Goal: Find specific page/section: Find specific page/section

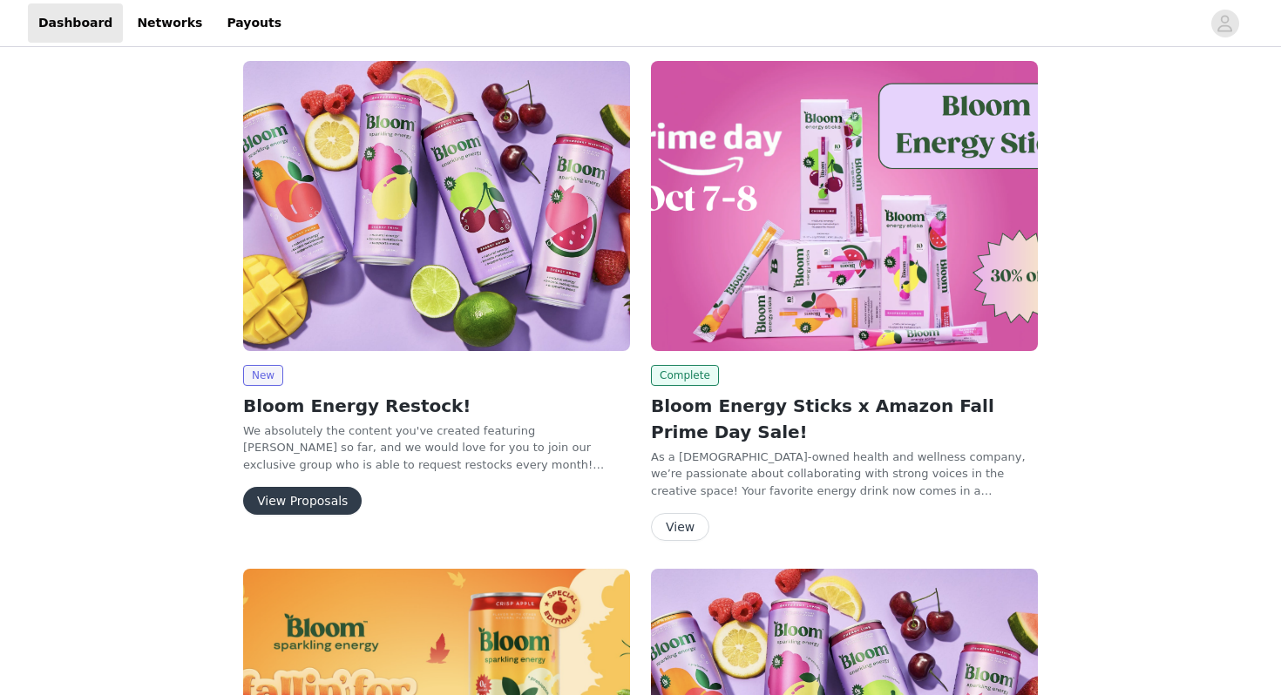
scroll to position [537, 0]
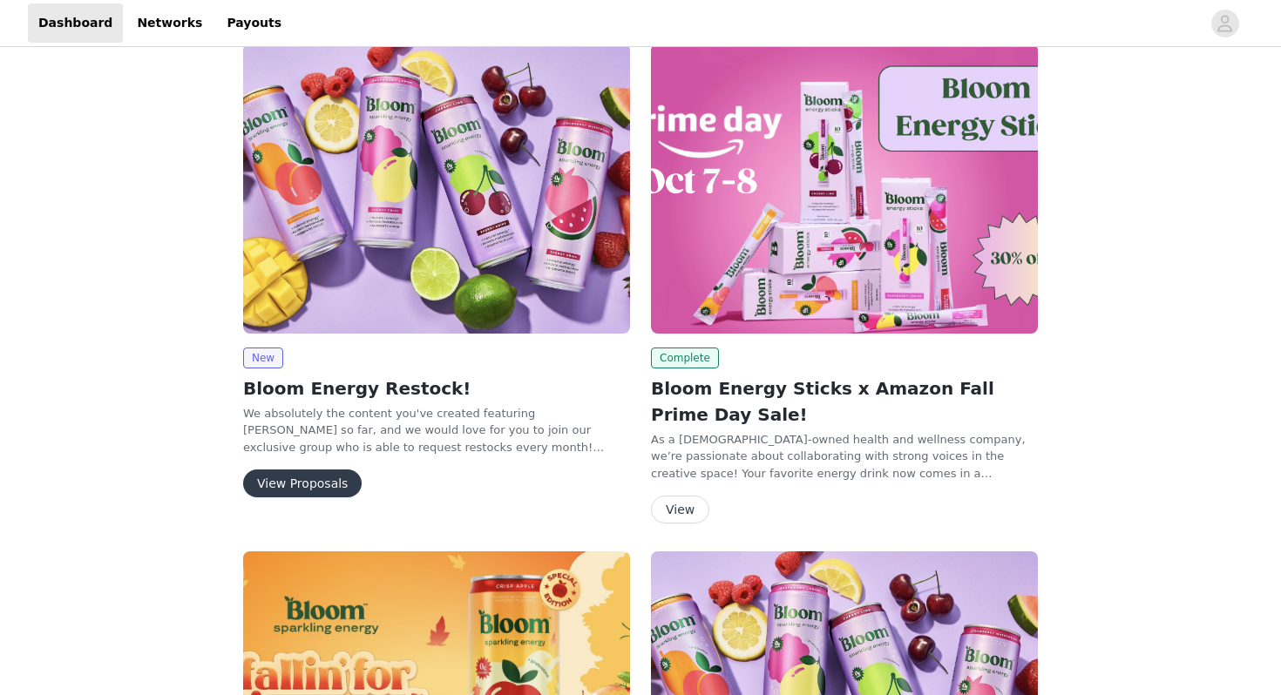
click at [276, 484] on button "View Proposals" at bounding box center [302, 484] width 119 height 28
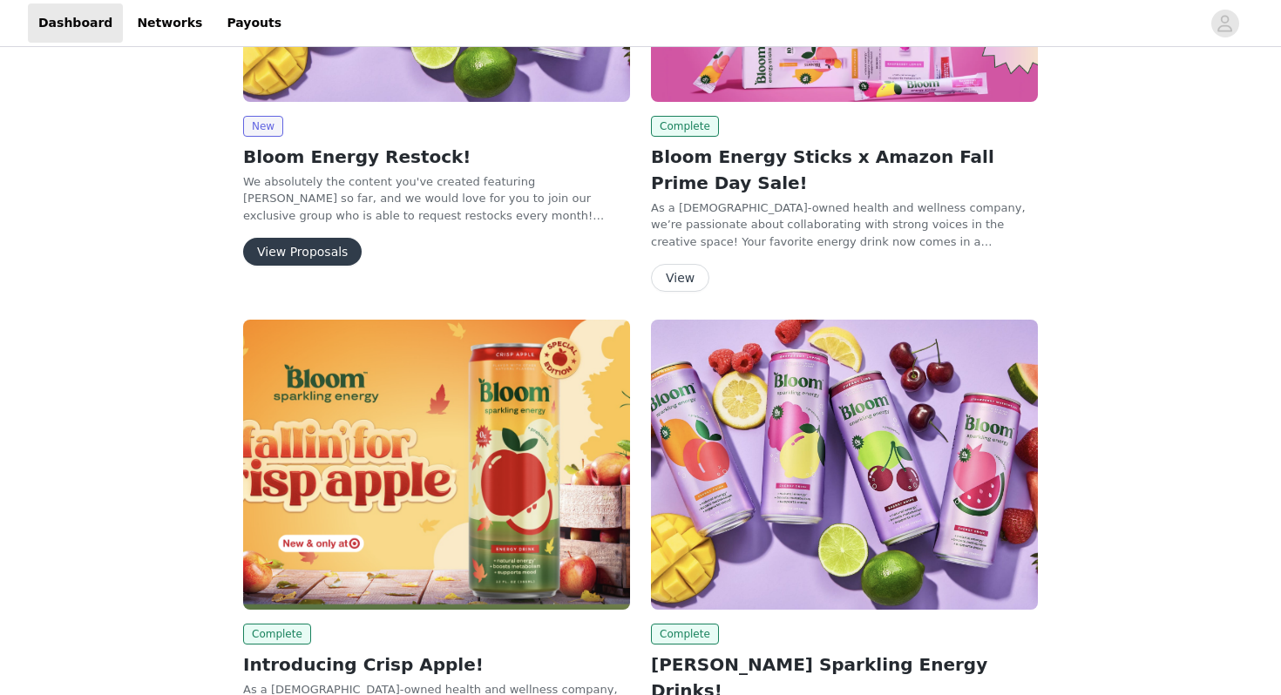
scroll to position [750, 0]
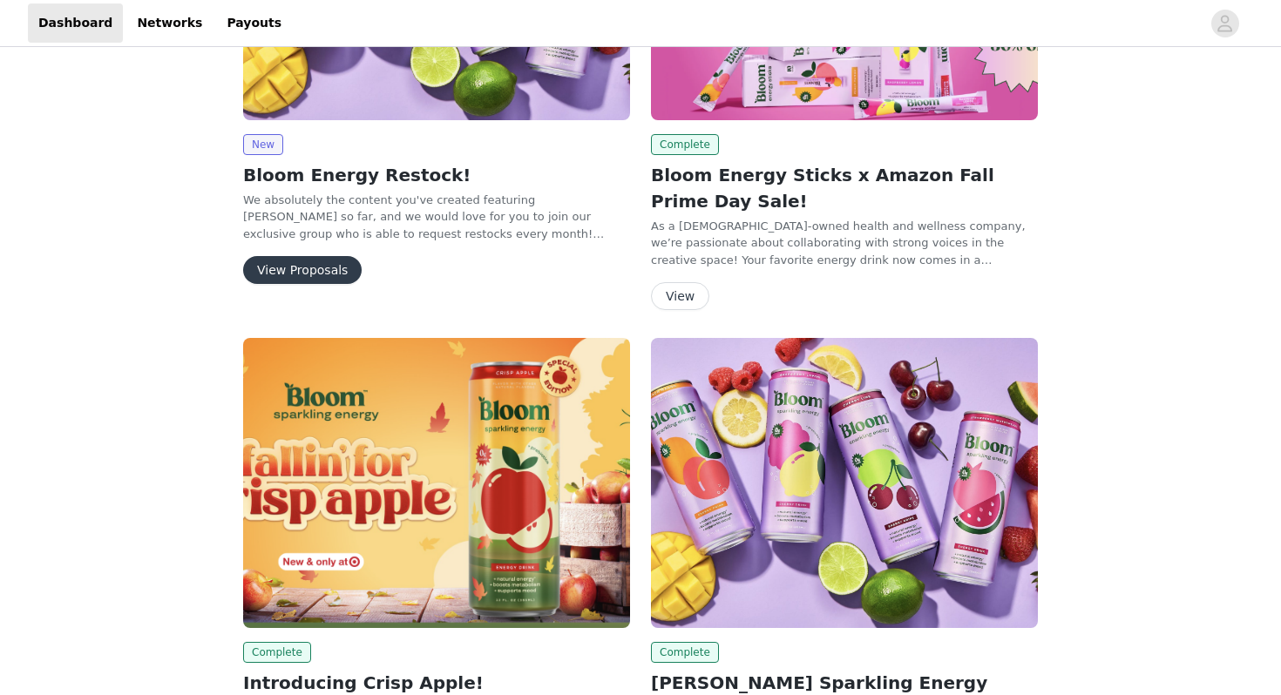
click at [320, 274] on button "View Proposals" at bounding box center [302, 270] width 119 height 28
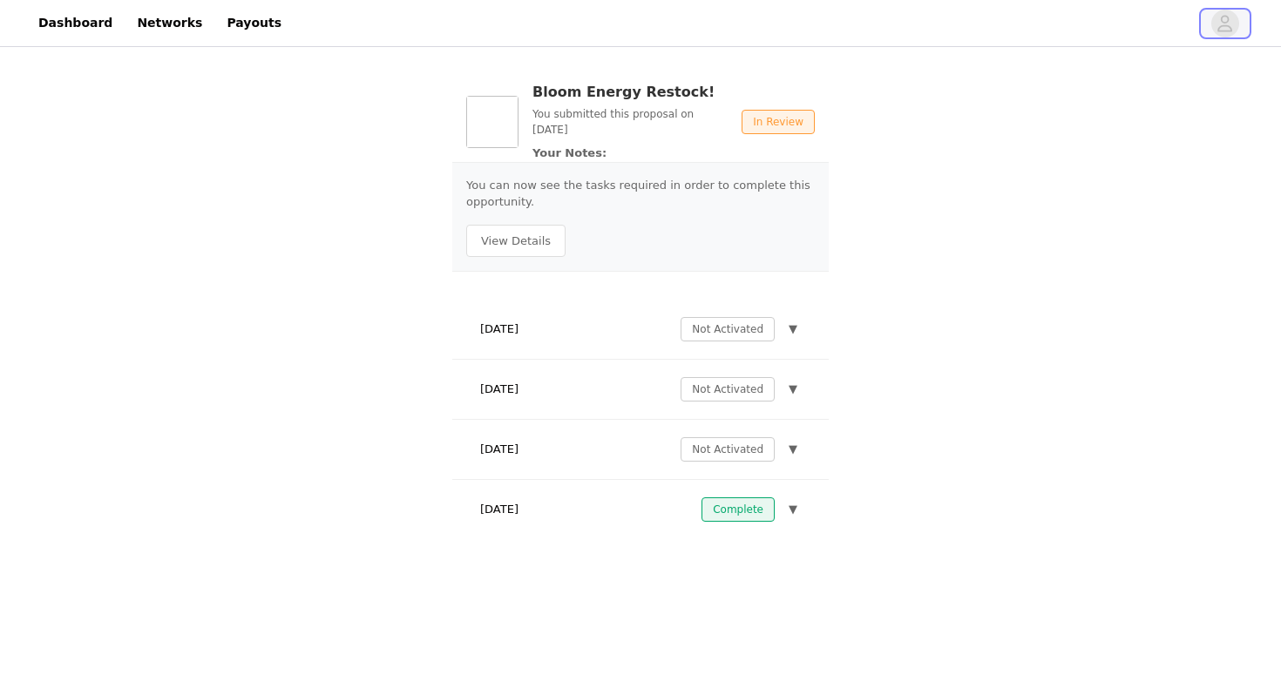
click at [1209, 30] on button "button" at bounding box center [1225, 24] width 49 height 28
